Goal: Task Accomplishment & Management: Complete application form

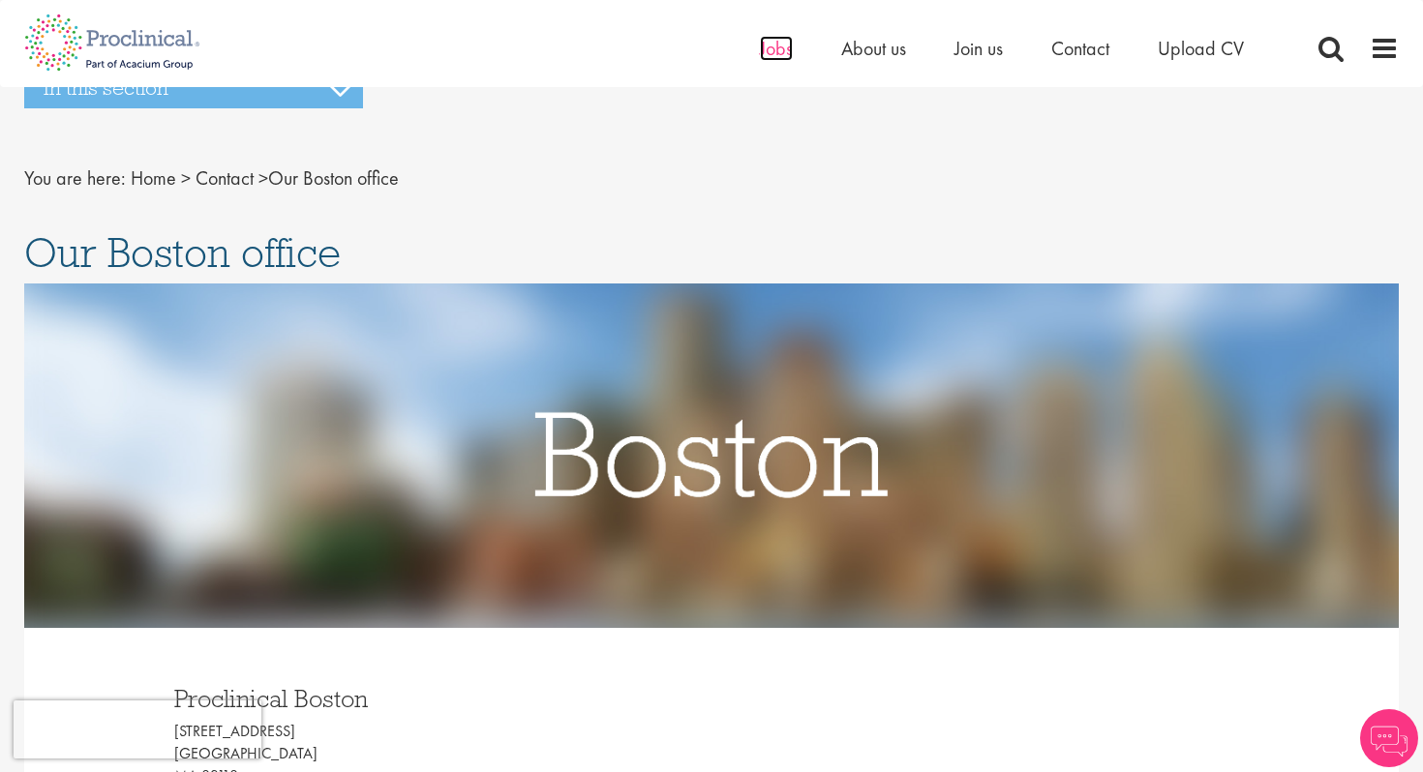
click at [768, 45] on span "Jobs" at bounding box center [776, 48] width 33 height 25
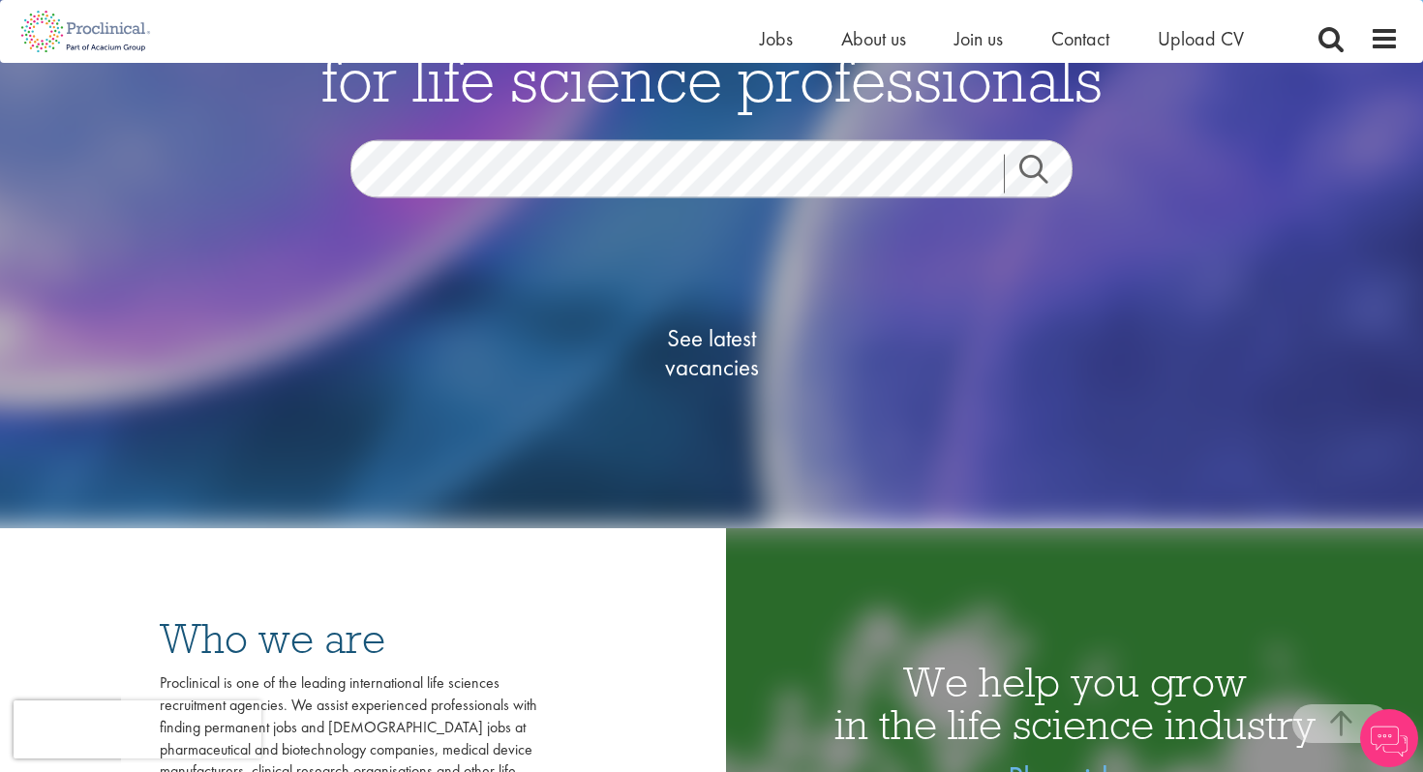
scroll to position [401, 0]
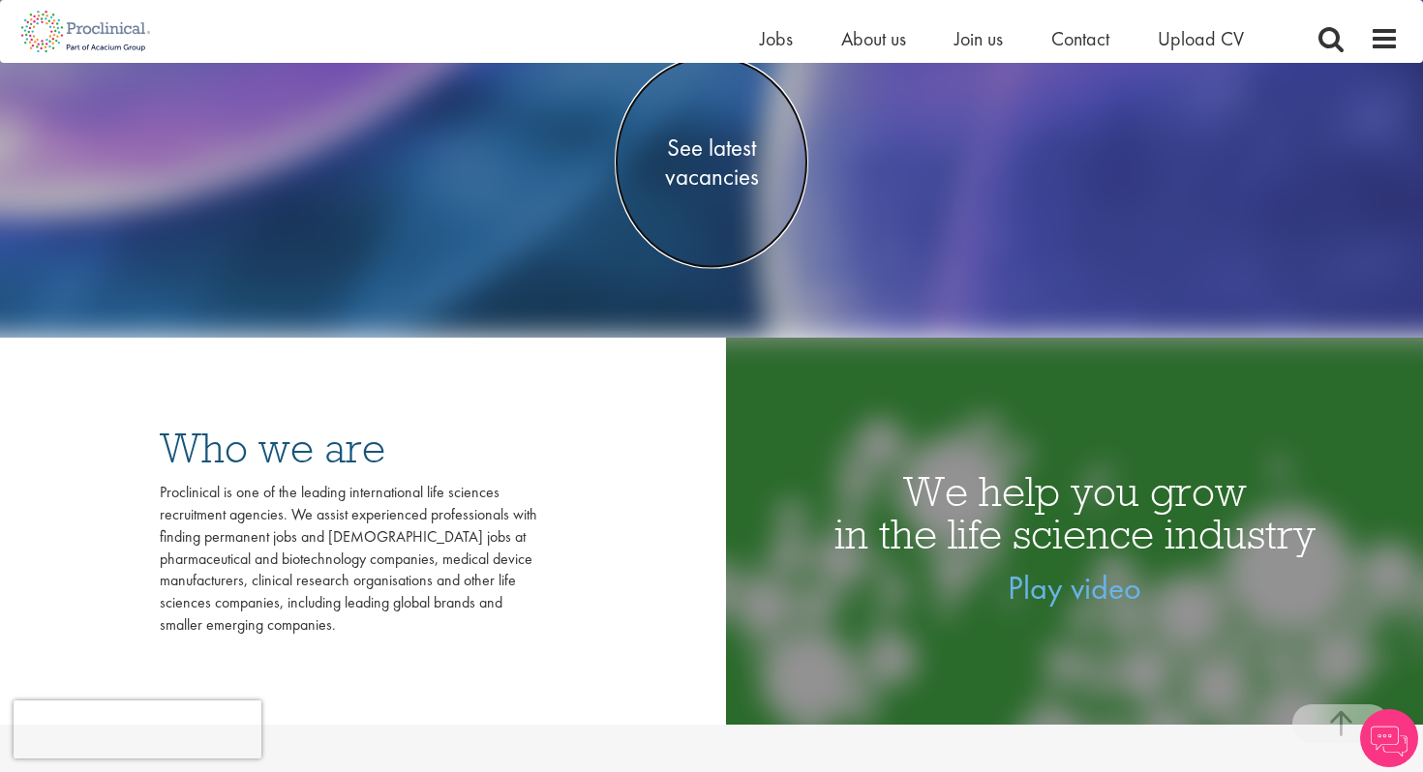
click at [698, 161] on span "See latest vacancies" at bounding box center [712, 162] width 194 height 58
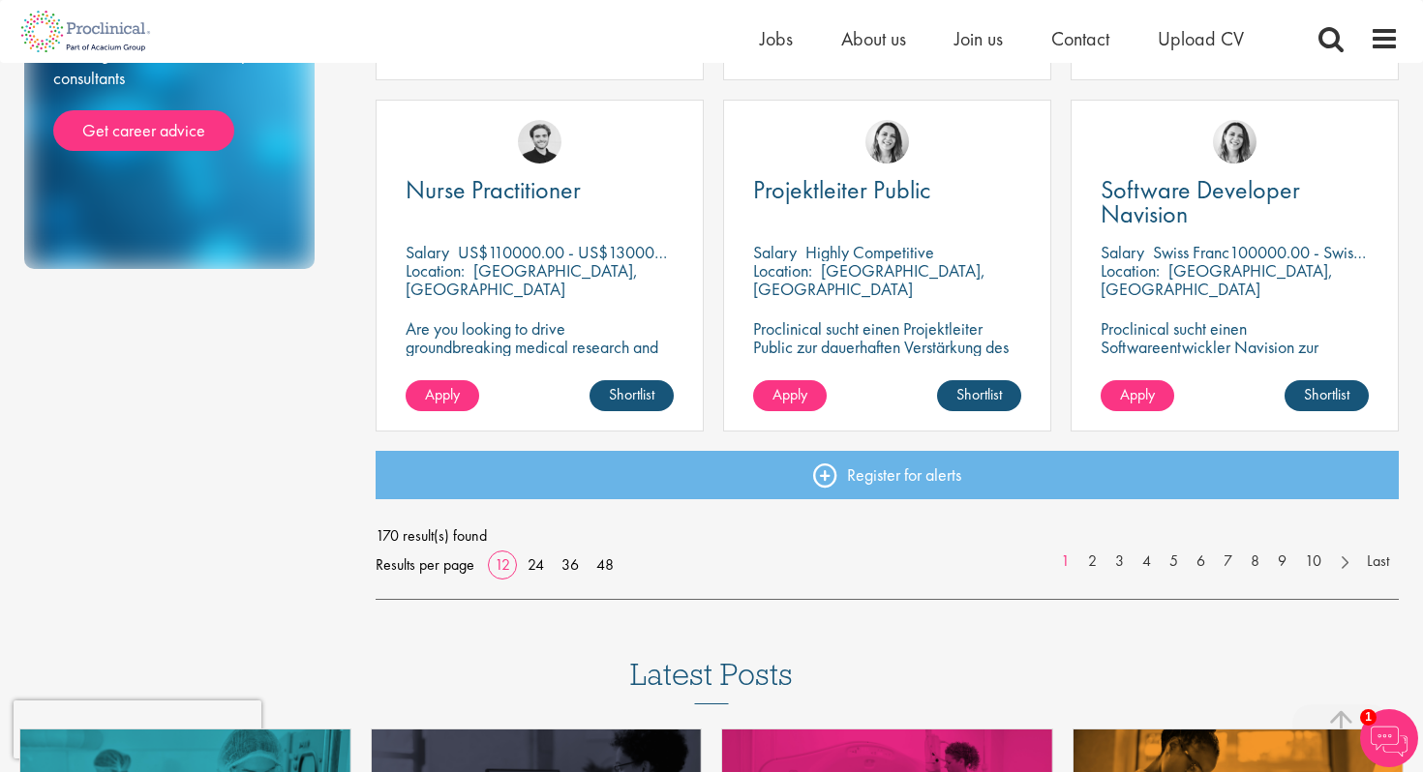
scroll to position [1397, 0]
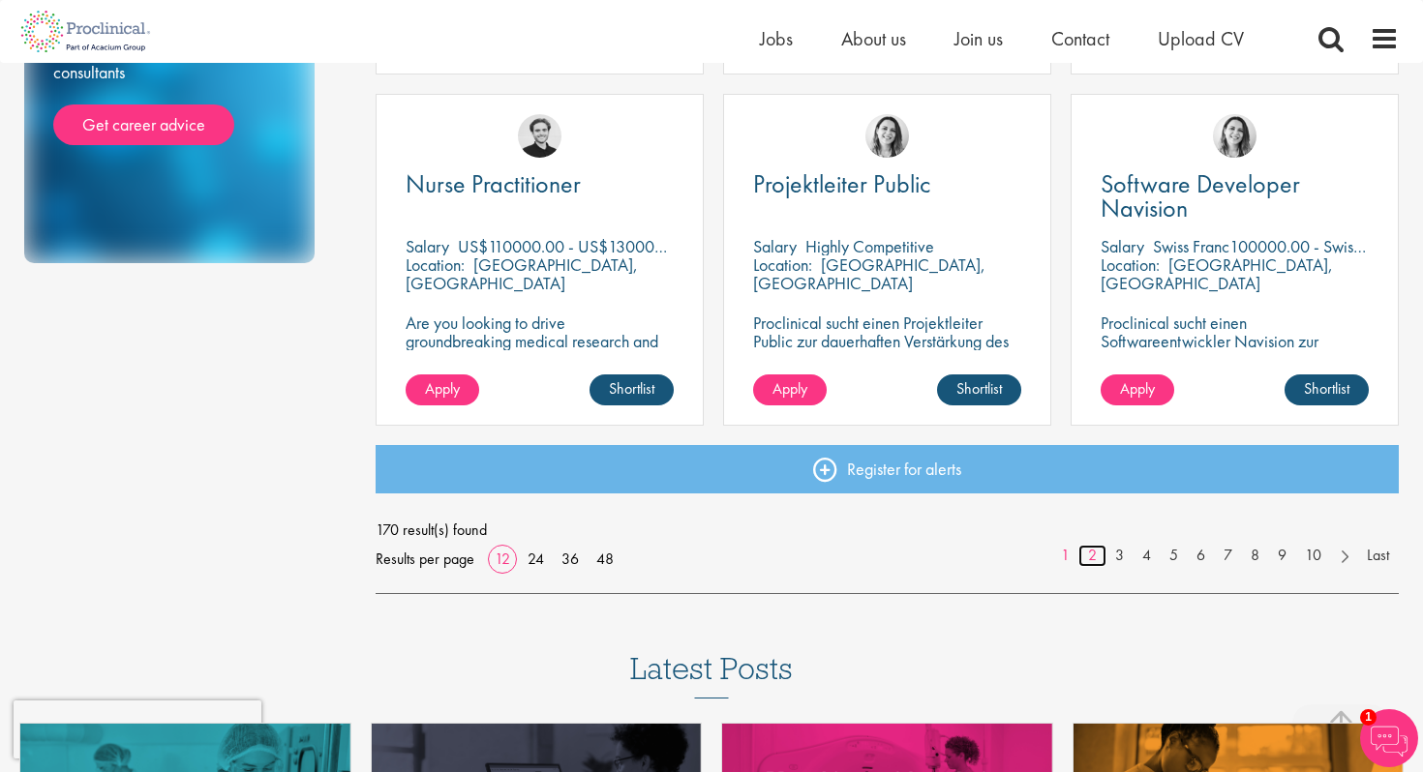
click at [1089, 558] on link "2" at bounding box center [1092, 556] width 28 height 22
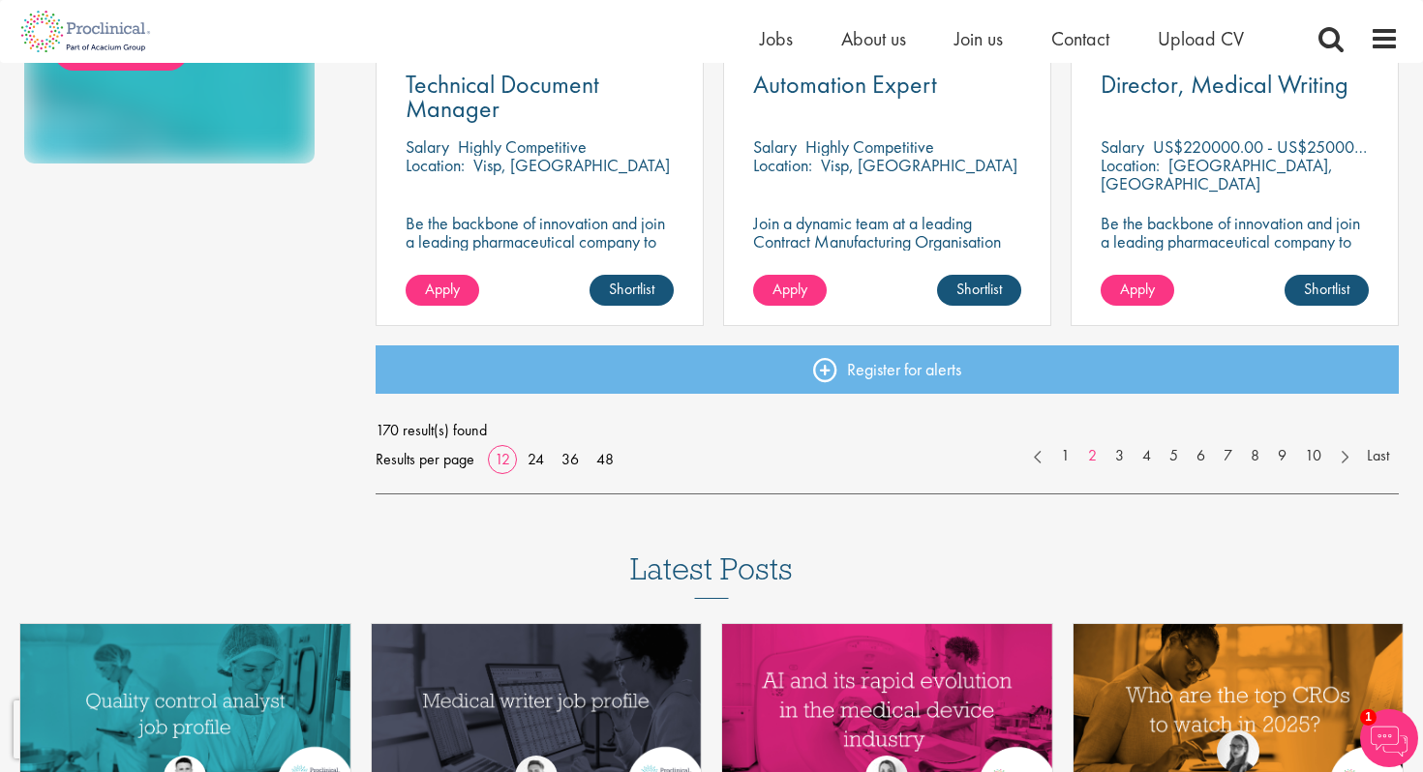
scroll to position [1499, 0]
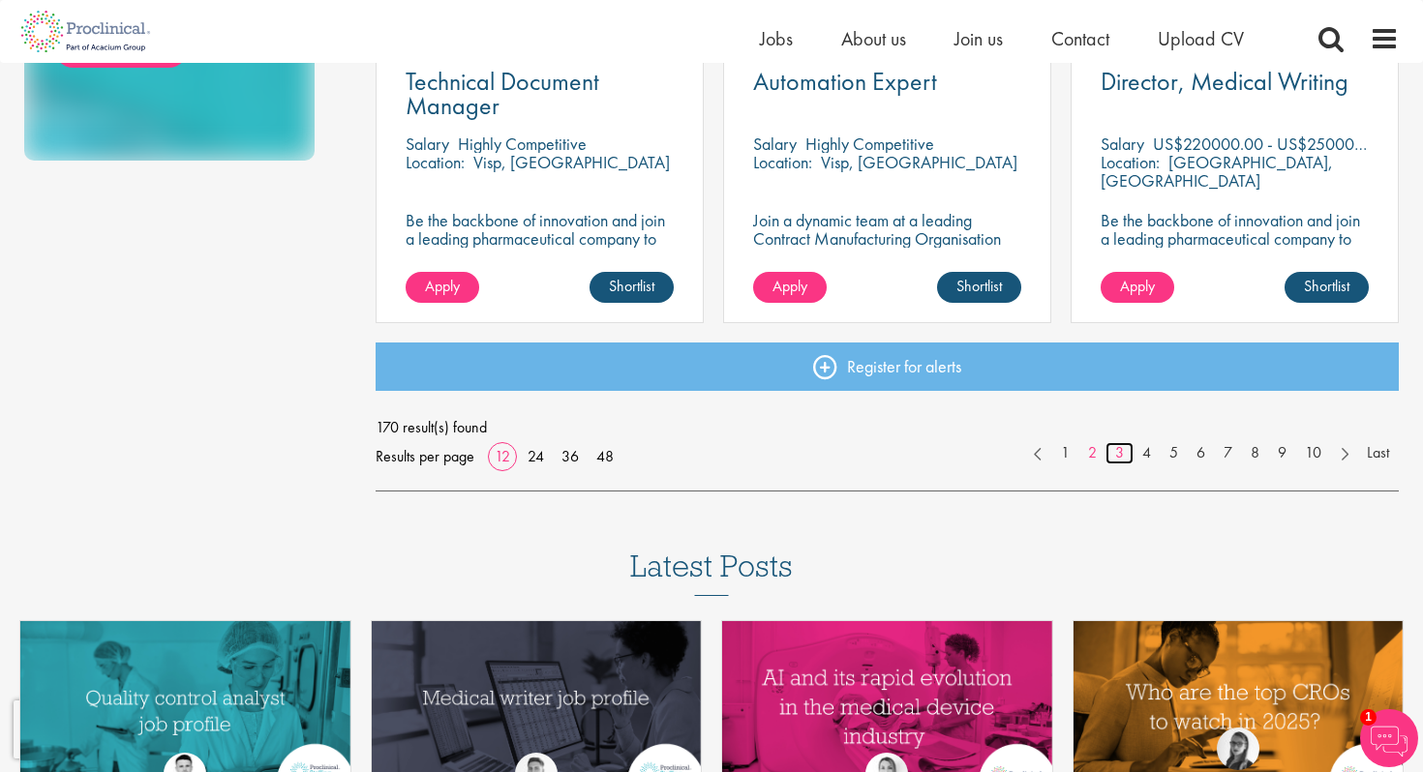
click at [1117, 454] on link "3" at bounding box center [1119, 453] width 28 height 22
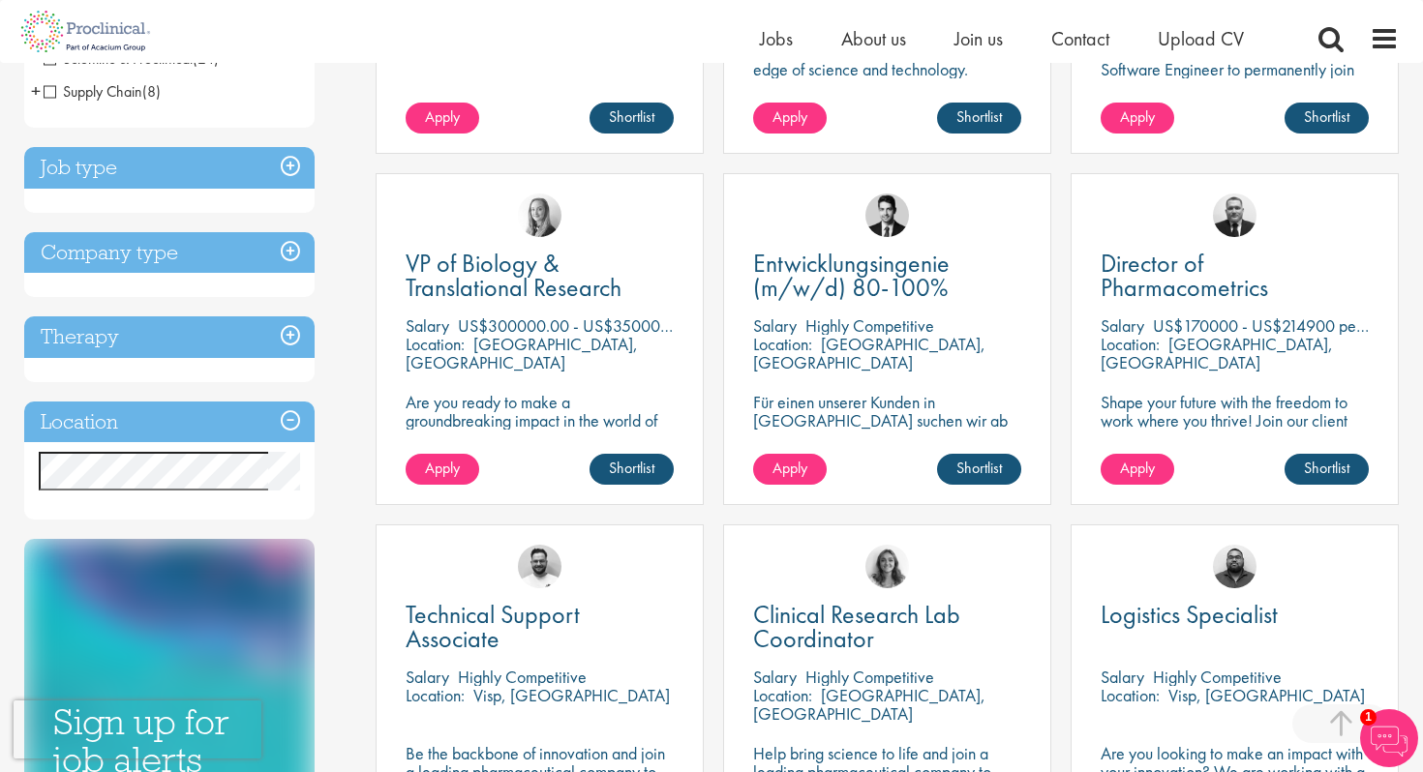
scroll to position [617, 0]
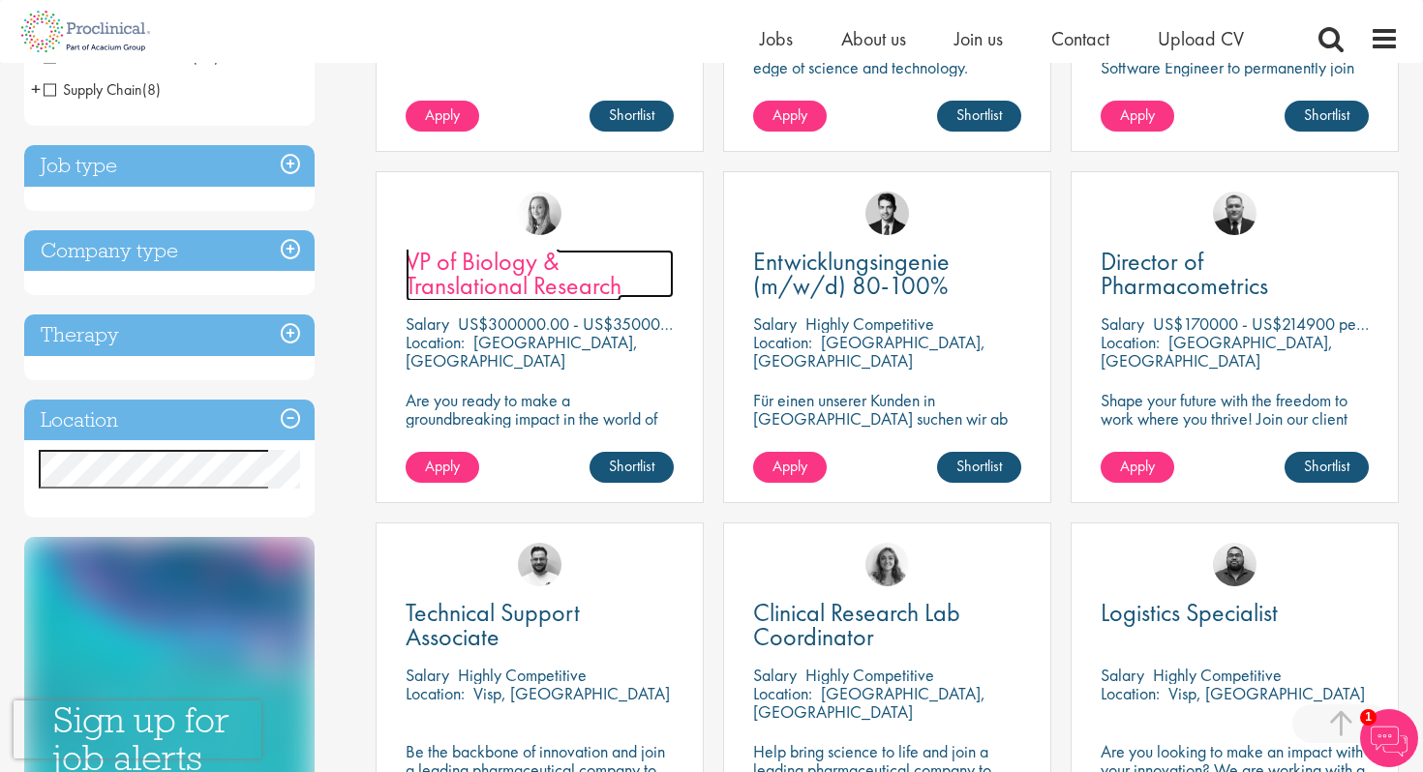
click at [437, 282] on span "VP of Biology & Translational Research" at bounding box center [514, 273] width 216 height 57
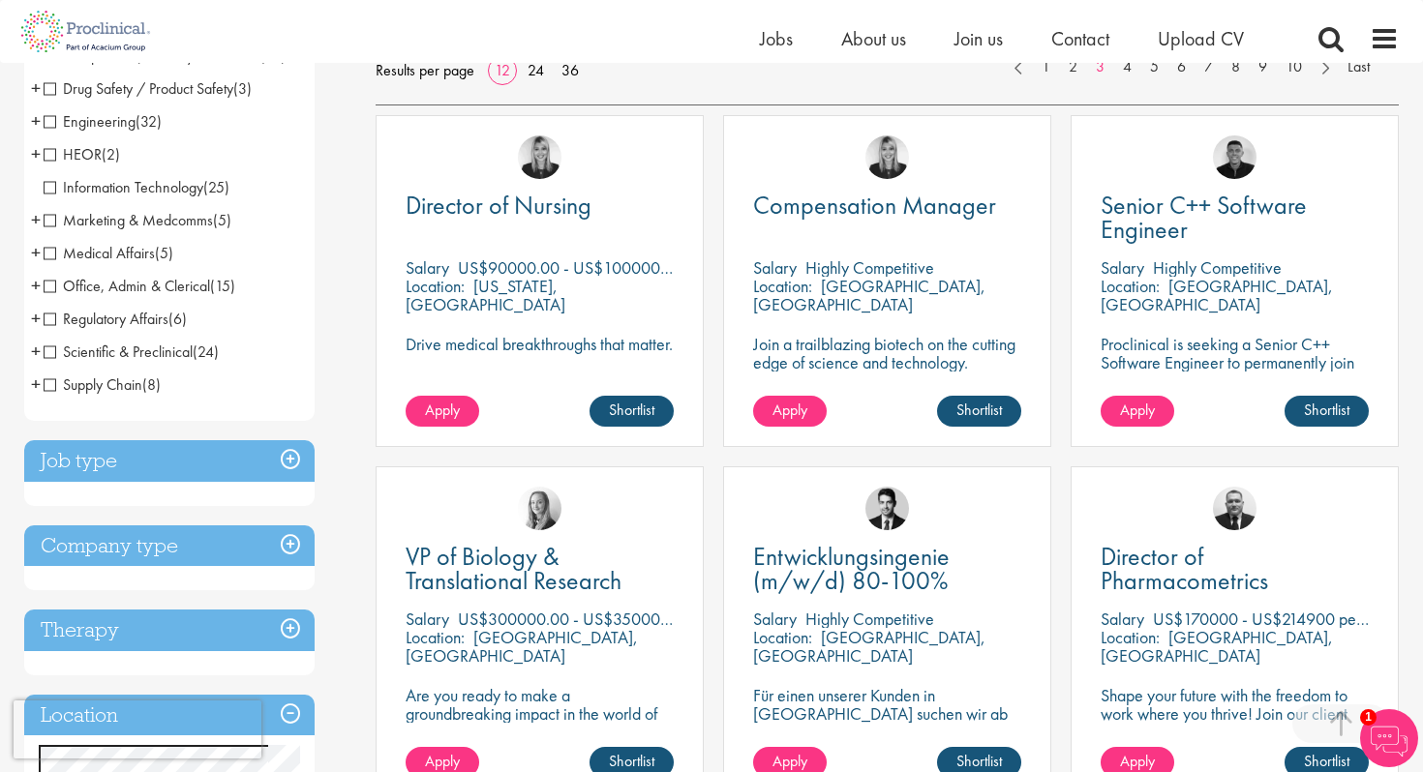
scroll to position [322, 0]
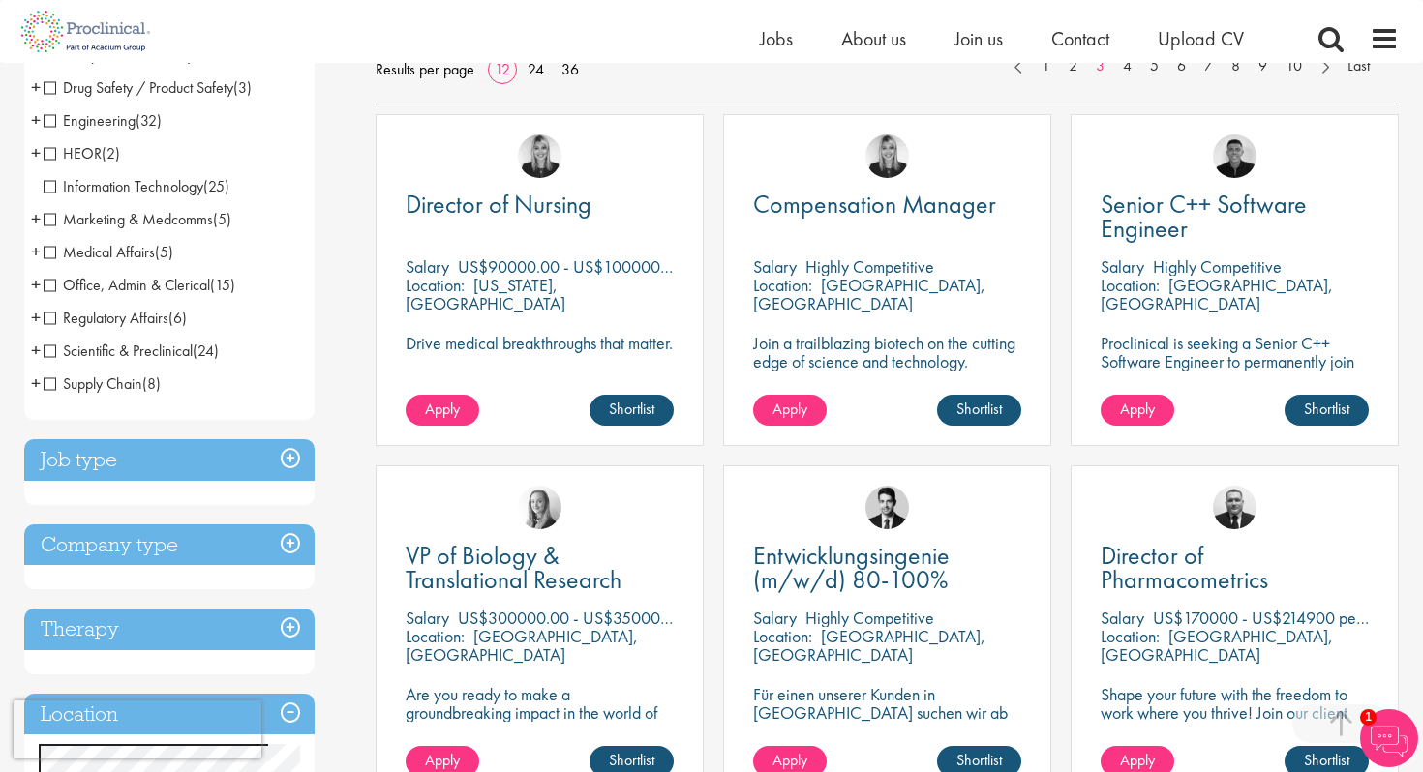
click at [139, 467] on h3 "Job type" at bounding box center [169, 460] width 290 height 42
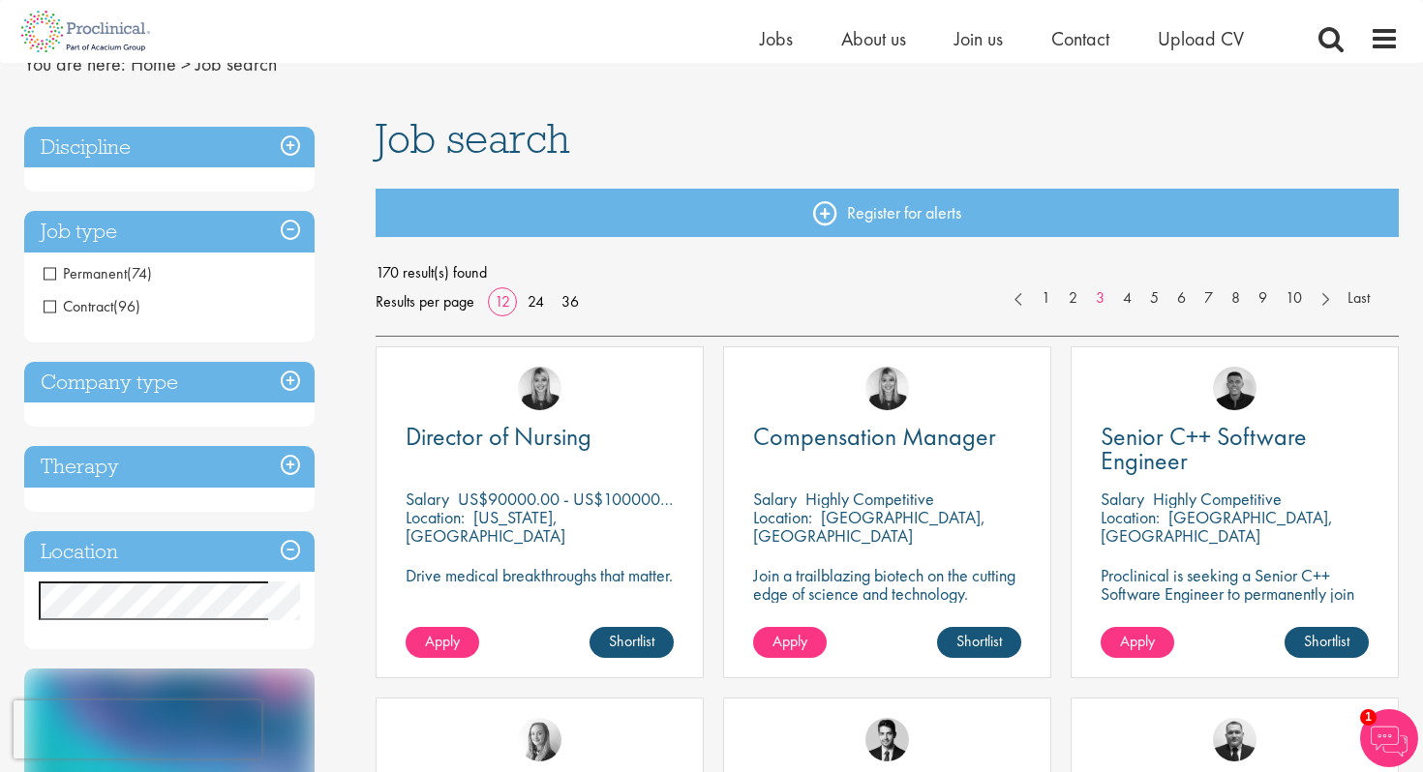
scroll to position [86, 0]
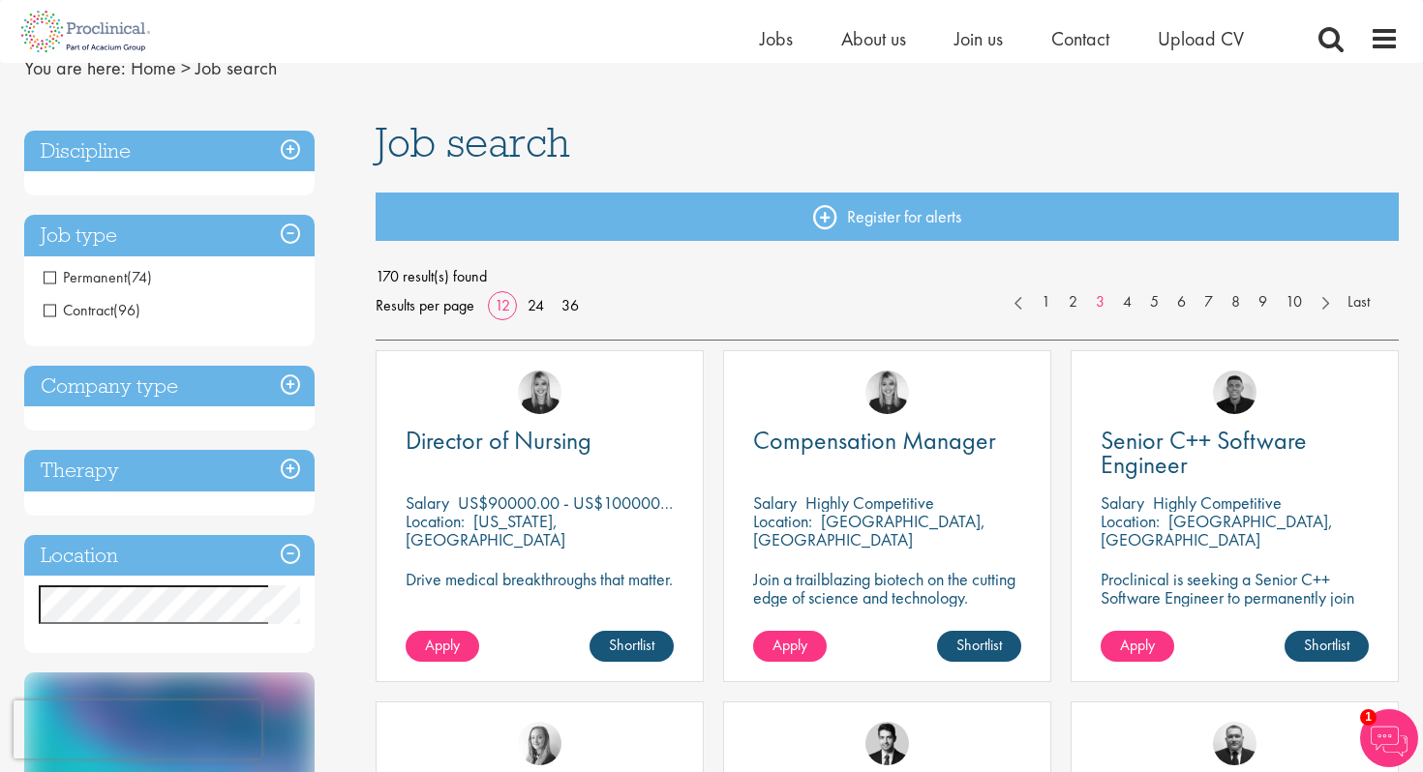
click at [45, 273] on span "Permanent" at bounding box center [85, 277] width 83 height 20
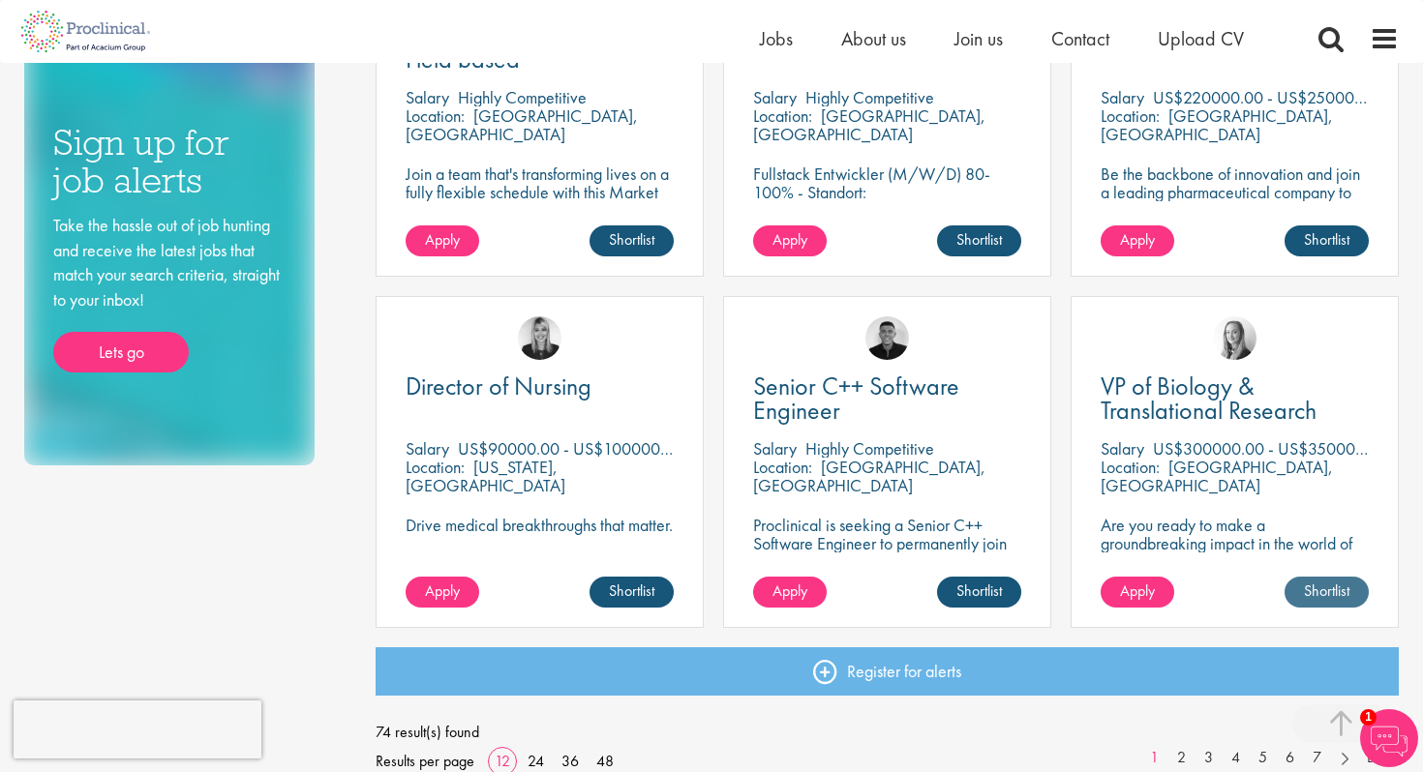
scroll to position [1303, 0]
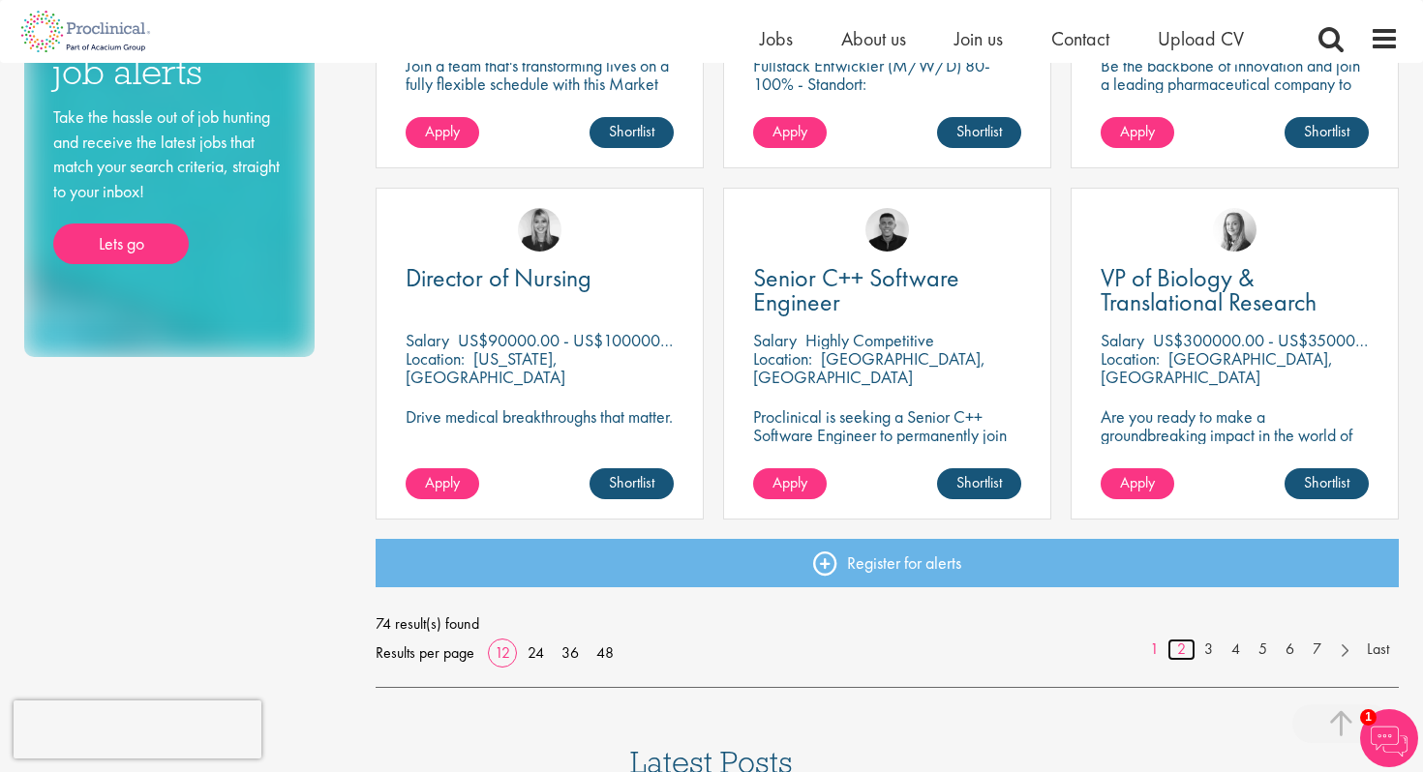
click at [1176, 648] on link "2" at bounding box center [1181, 650] width 28 height 22
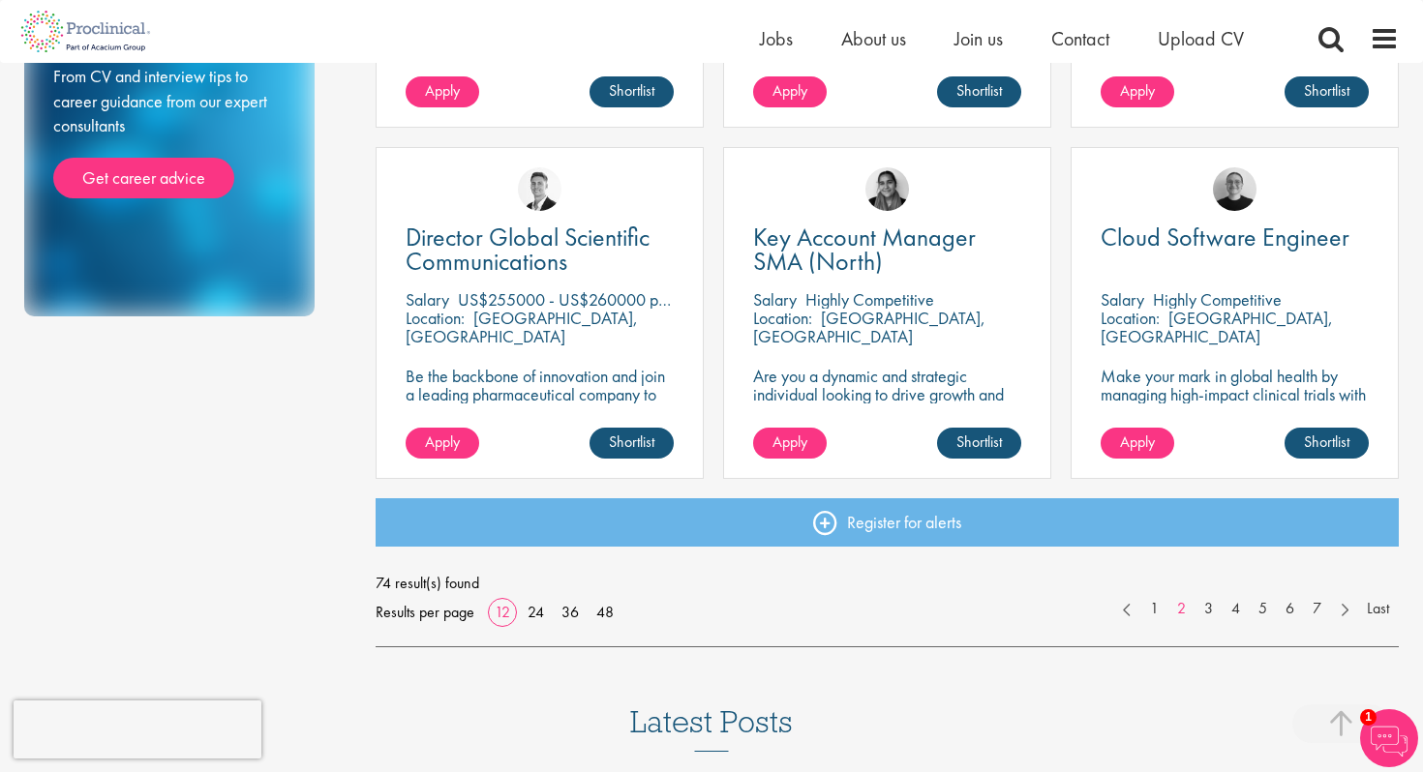
scroll to position [1348, 0]
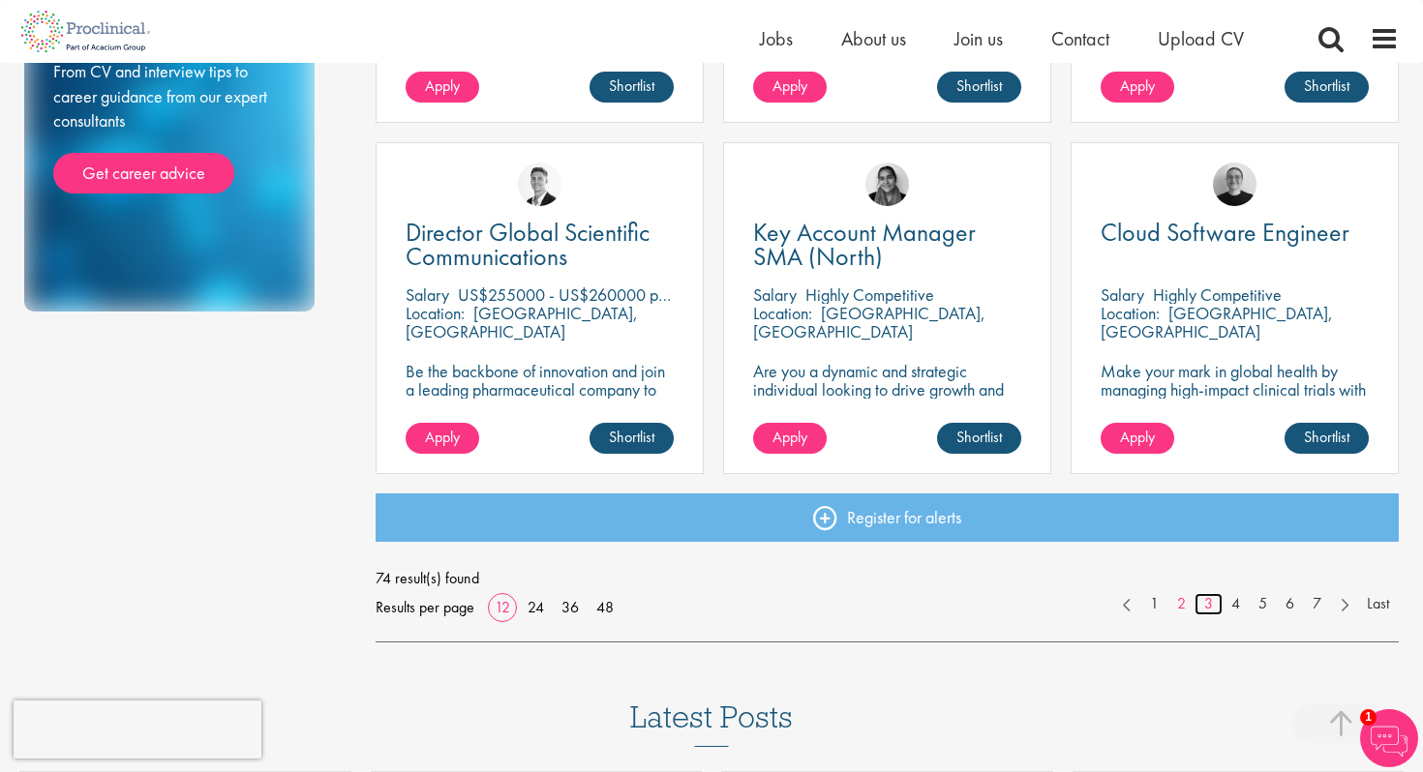
click at [1207, 607] on link "3" at bounding box center [1208, 604] width 28 height 22
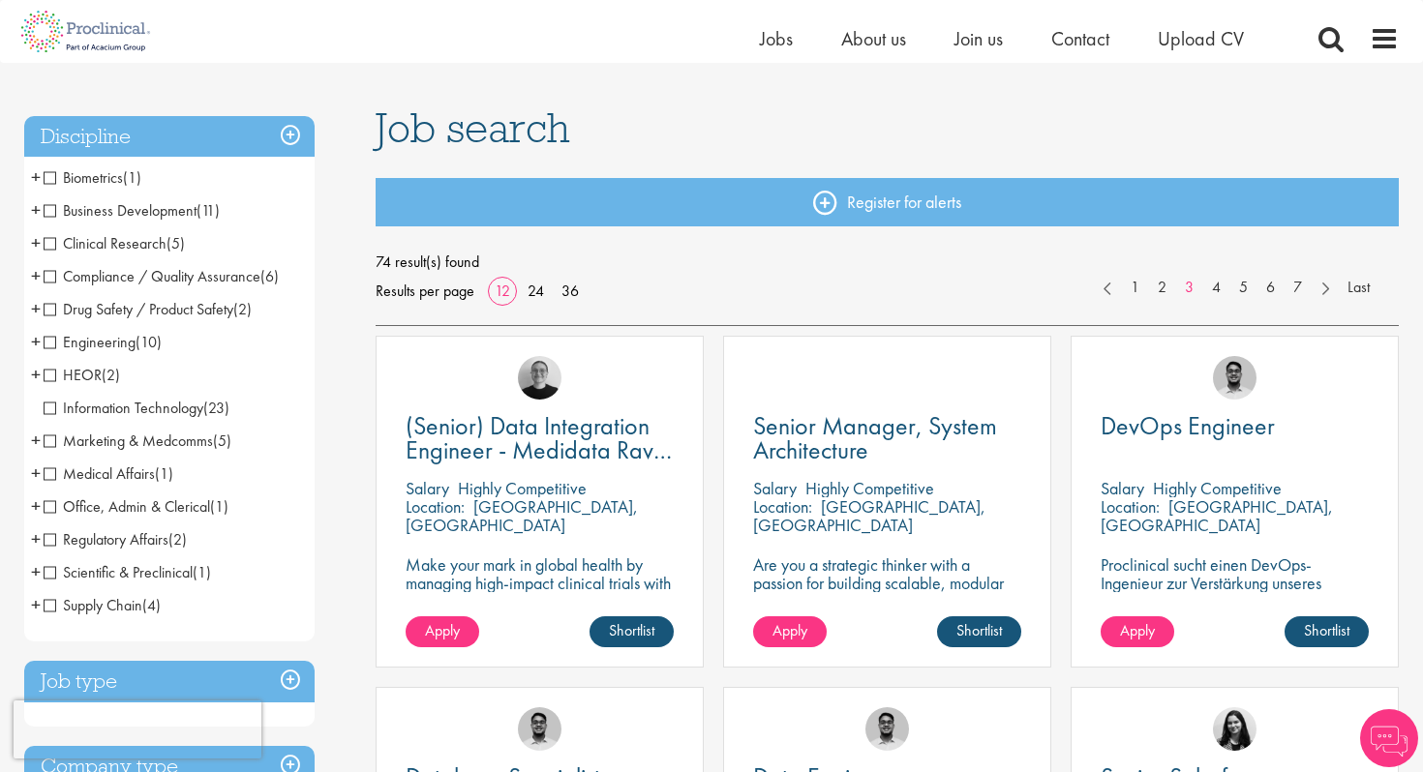
scroll to position [105, 0]
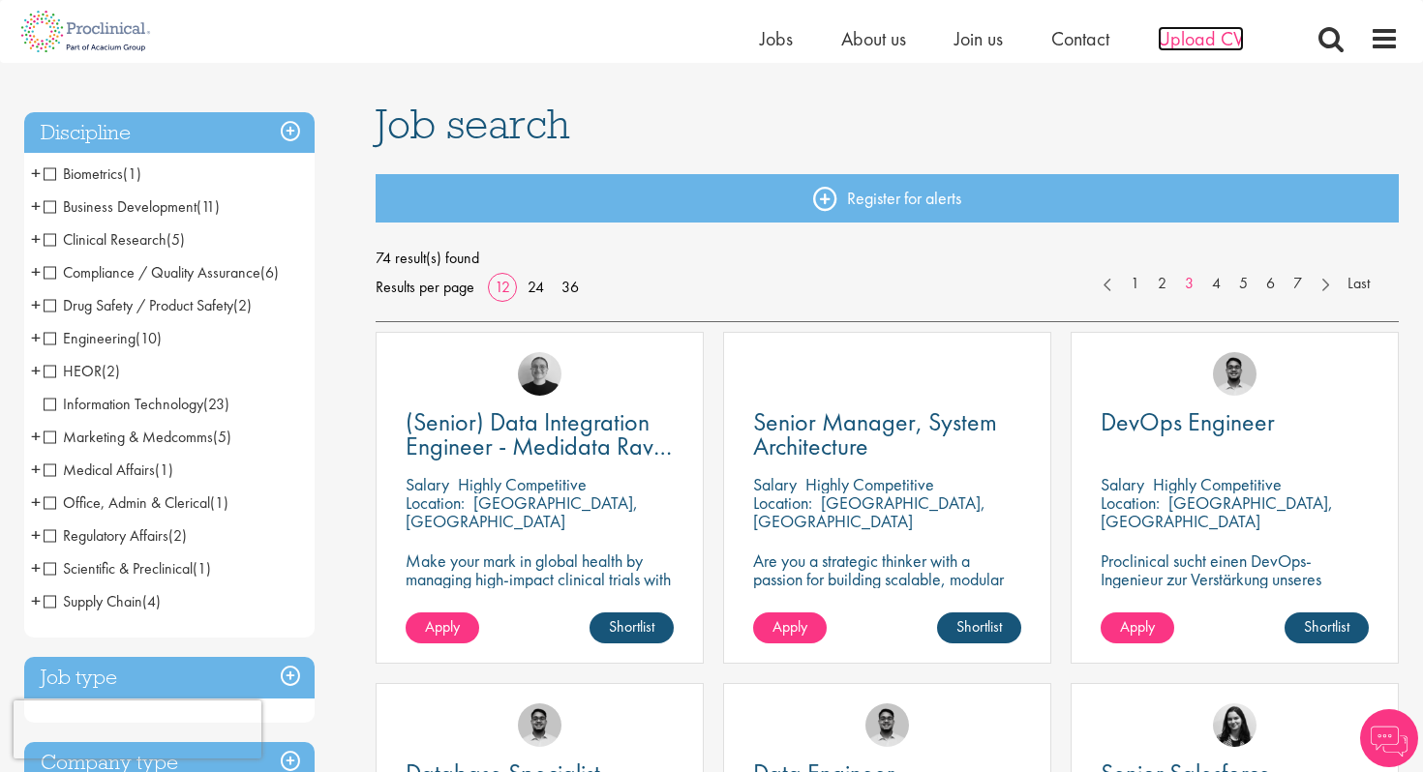
click at [1213, 32] on span "Upload CV" at bounding box center [1201, 38] width 86 height 25
